Goal: Navigation & Orientation: Go to known website

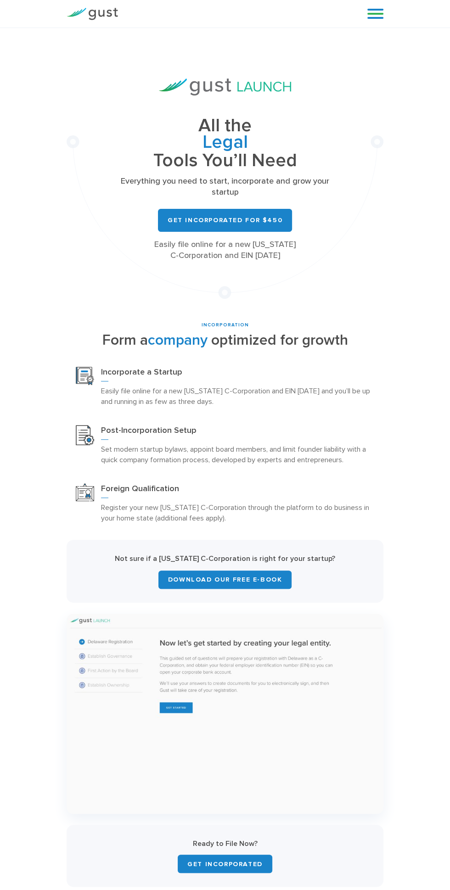
click at [367, 17] on link at bounding box center [375, 14] width 16 height 14
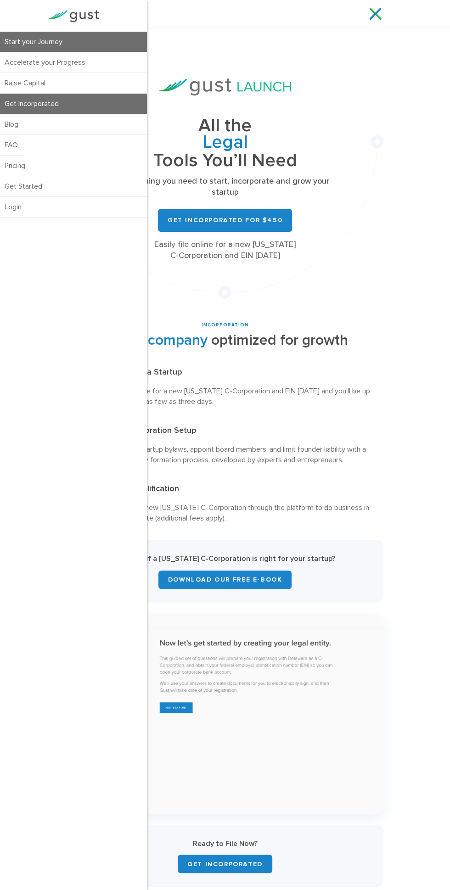
click at [33, 38] on link "Start your Journey" at bounding box center [73, 42] width 147 height 20
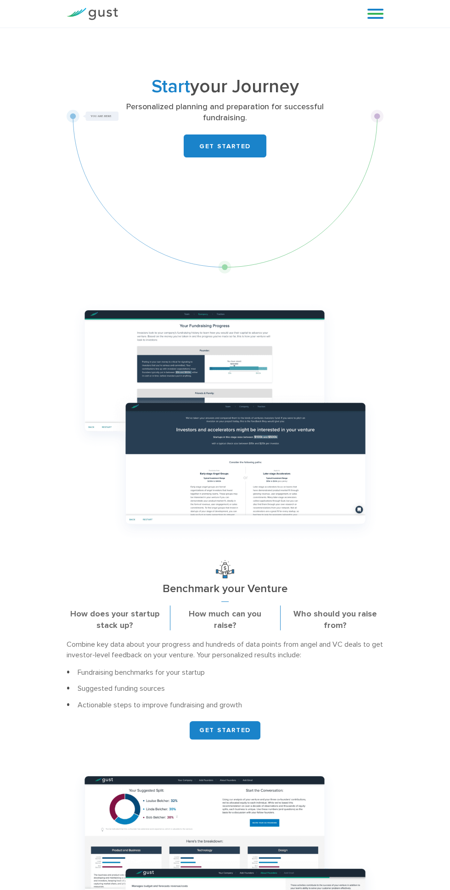
click at [382, 14] on link at bounding box center [375, 14] width 16 height 14
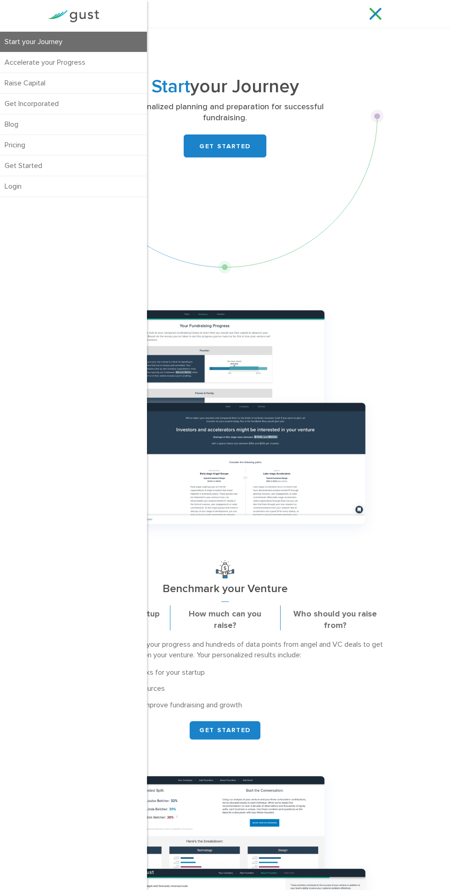
click at [379, 17] on link at bounding box center [375, 14] width 16 height 14
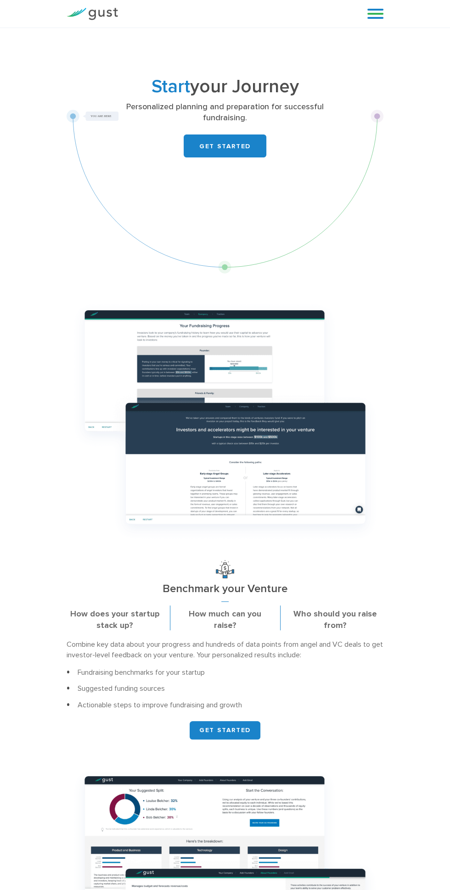
click at [375, 17] on link at bounding box center [375, 14] width 16 height 14
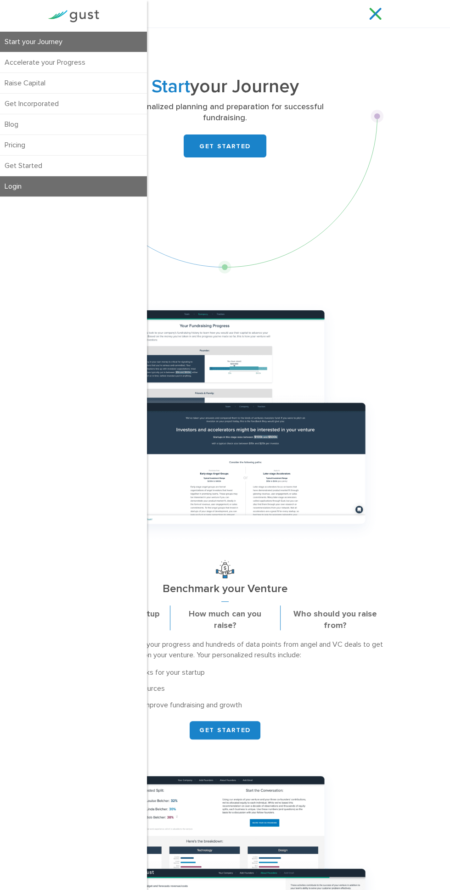
click at [28, 193] on link "Login" at bounding box center [73, 186] width 147 height 20
